Goal: Information Seeking & Learning: Find contact information

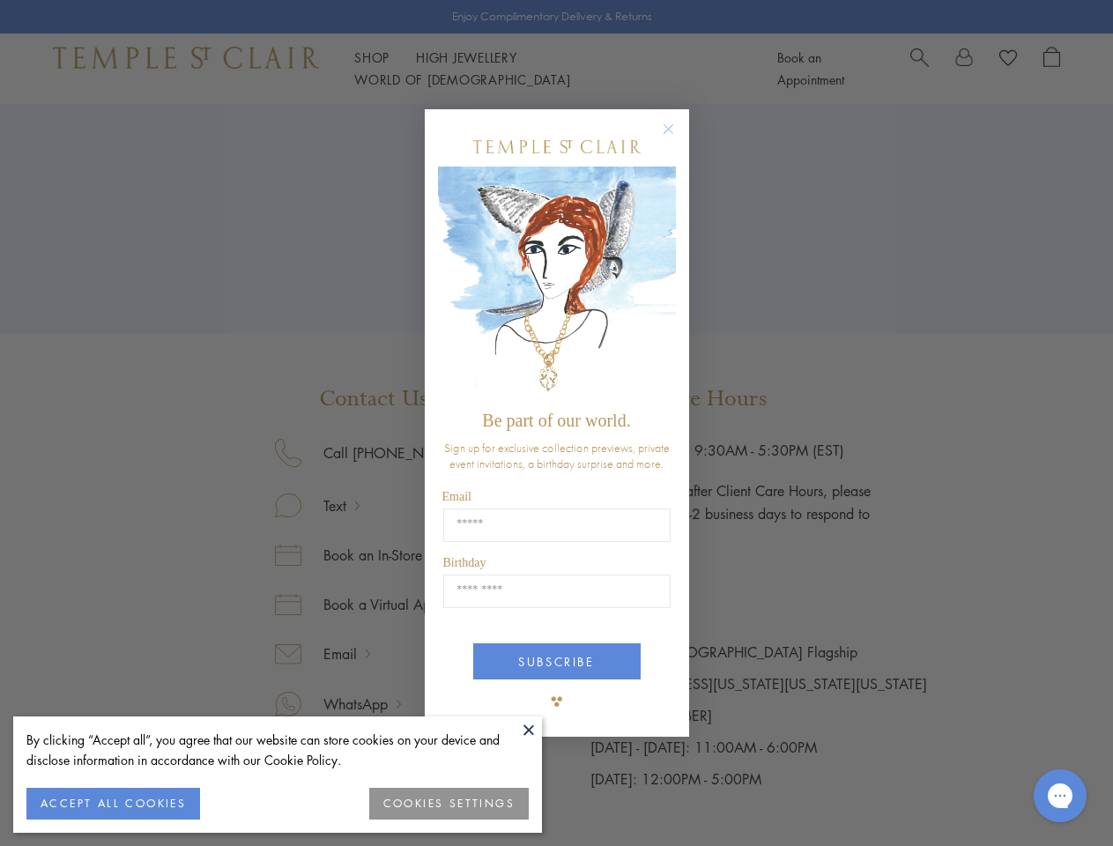
click at [556, 423] on span "Be part of our world." at bounding box center [556, 420] width 148 height 19
click at [529, 730] on button at bounding box center [529, 730] width 26 height 26
click at [113, 804] on button "ACCEPT ALL COOKIES" at bounding box center [113, 804] width 174 height 32
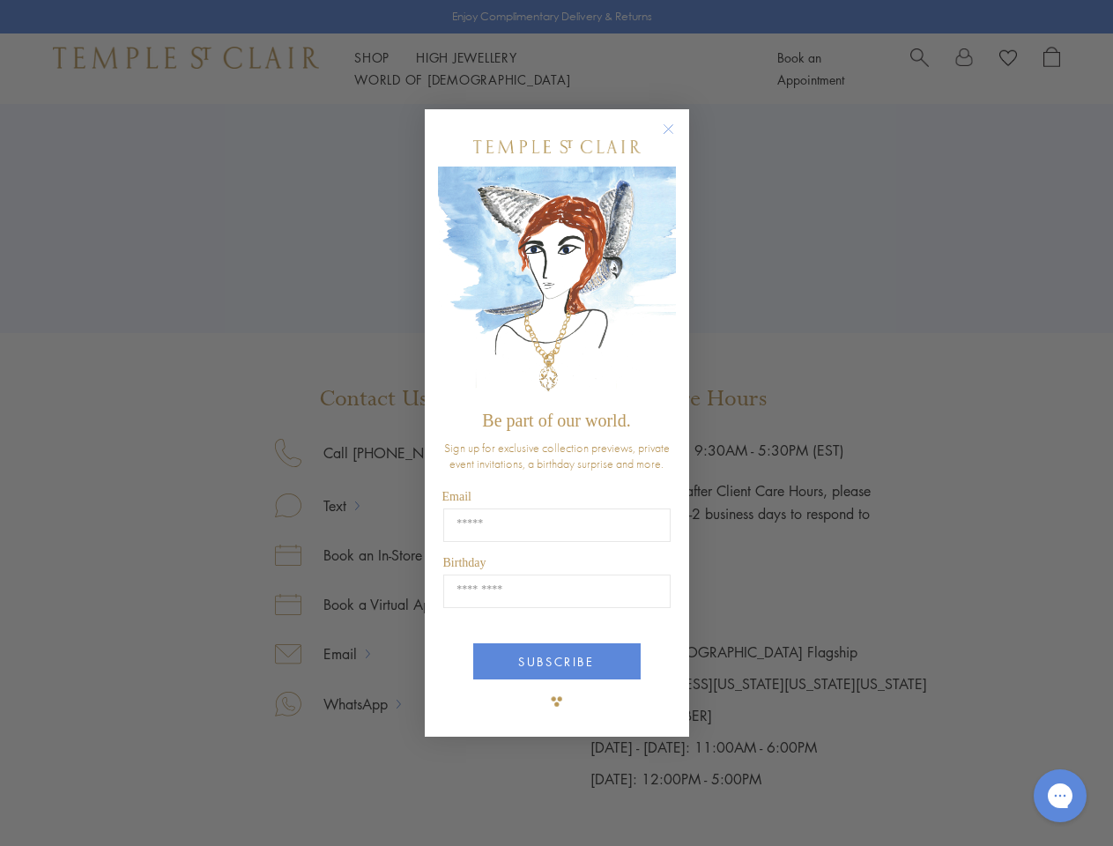
click at [450, 804] on div "Close dialog Be part of our world. Sign up for exclusive collection previews, p…" at bounding box center [556, 423] width 1113 height 846
click at [677, 137] on icon "Close dialog" at bounding box center [669, 129] width 22 height 22
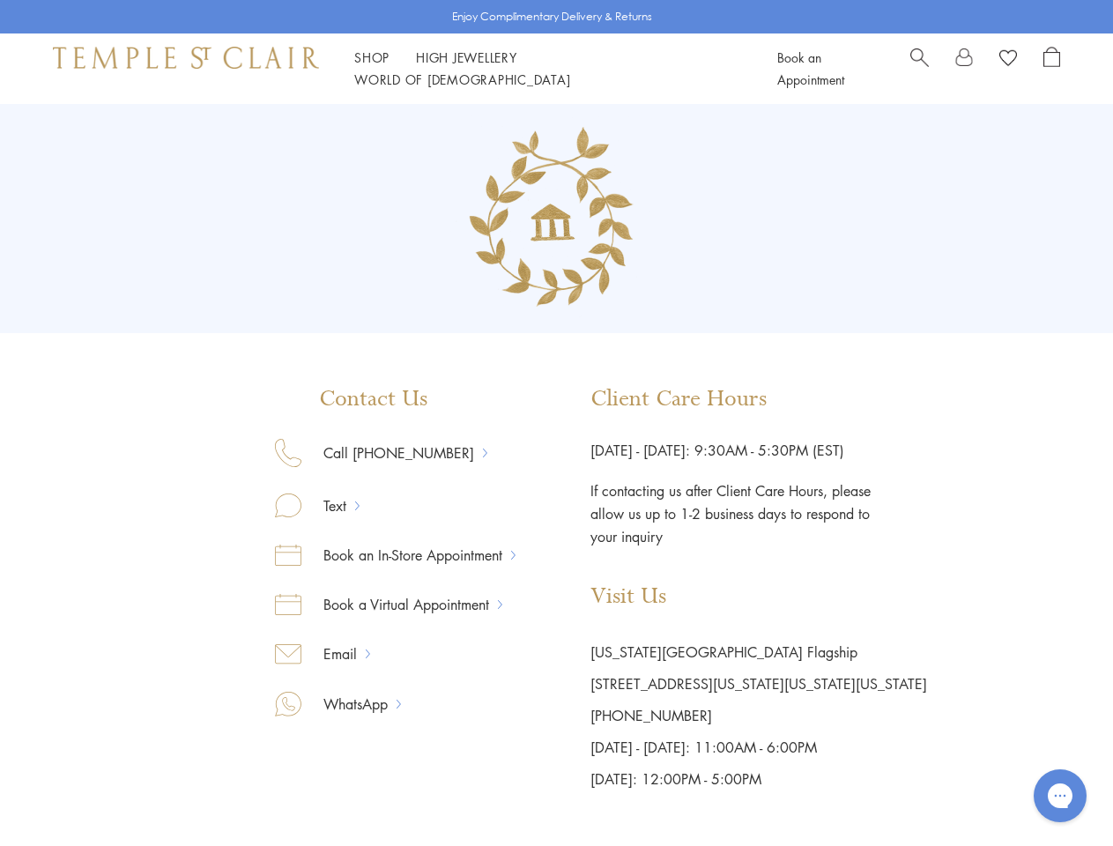
click at [557, 710] on button "SUBSCRIBE" at bounding box center [556, 728] width 167 height 36
click at [1060, 796] on icon "Open gorgias live chat" at bounding box center [1060, 795] width 17 height 17
